Goal: Find specific fact: Find specific page/section

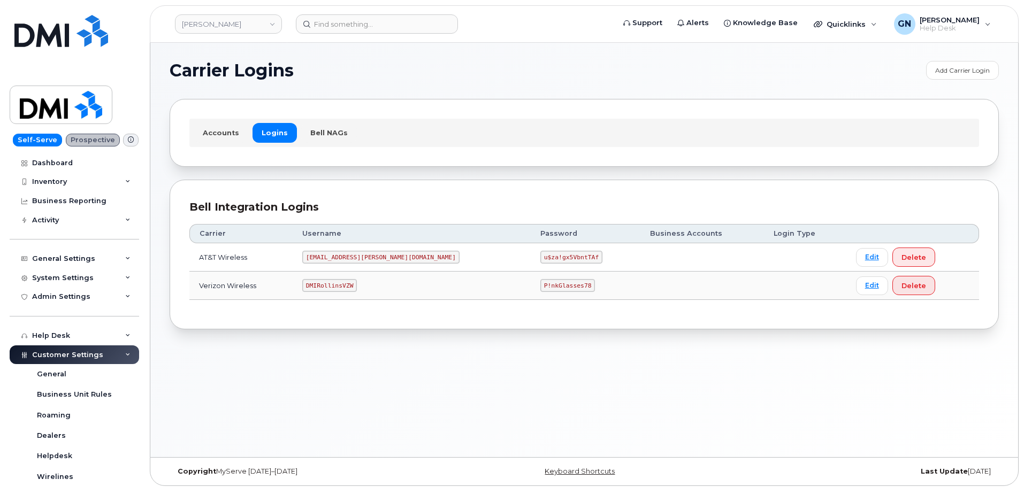
scroll to position [5, 0]
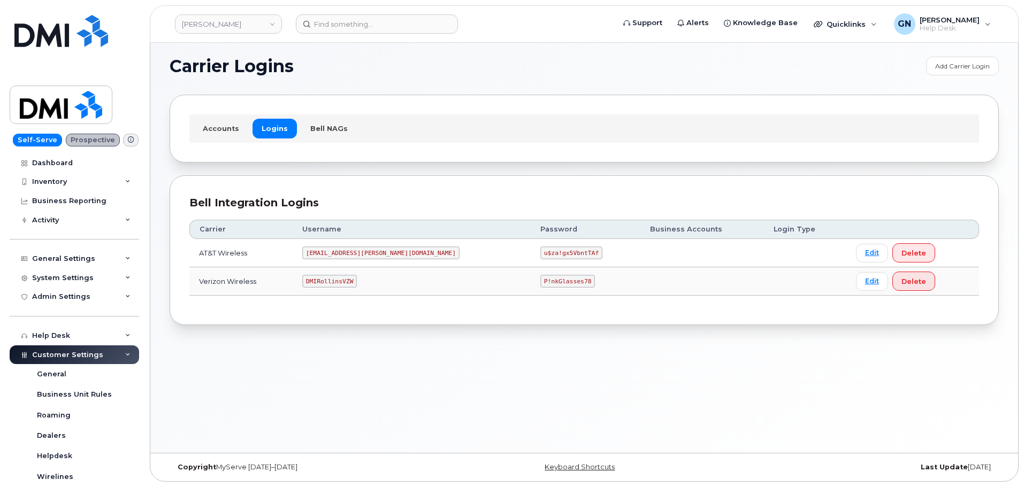
click at [357, 253] on code "[EMAIL_ADDRESS][PERSON_NAME][DOMAIN_NAME]" at bounding box center [380, 253] width 157 height 13
copy code "[EMAIL_ADDRESS][PERSON_NAME][DOMAIN_NAME]"
click at [540, 252] on code "u$za!gx5VbntTAf" at bounding box center [571, 253] width 62 height 13
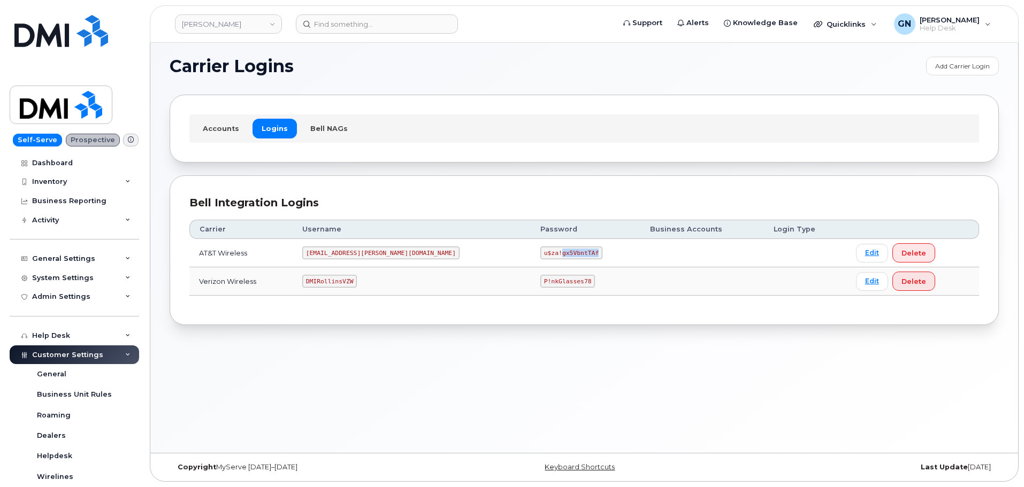
click at [540, 252] on code "u$za!gx5VbntTAf" at bounding box center [571, 253] width 62 height 13
copy code "u$za!gx5VbntTAf"
